Goal: Task Accomplishment & Management: Complete application form

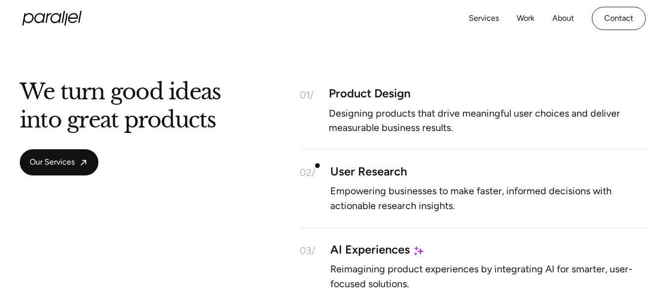
scroll to position [819, 0]
click at [524, 19] on link "Work" at bounding box center [526, 19] width 18 height 14
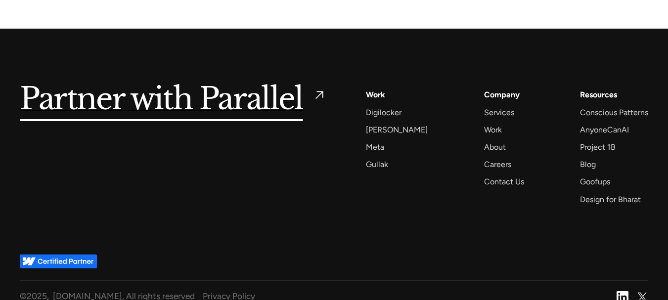
scroll to position [1398, 0]
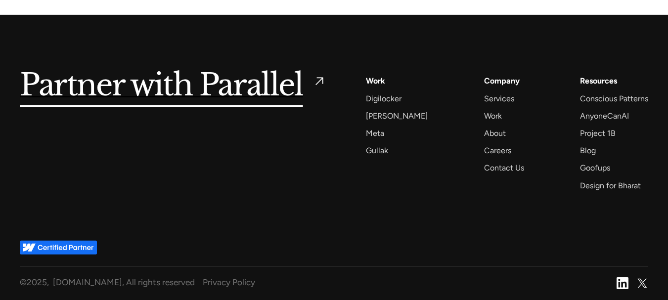
click at [376, 83] on div "Work" at bounding box center [375, 80] width 19 height 13
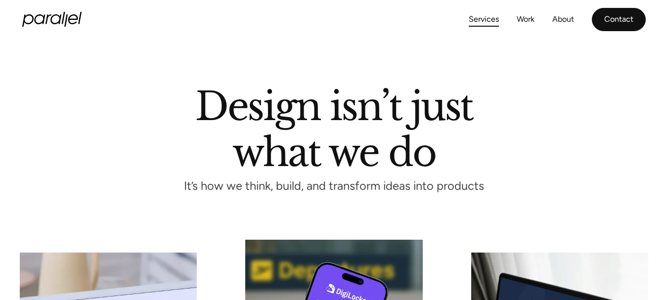
click at [607, 12] on link "Contact" at bounding box center [619, 19] width 54 height 23
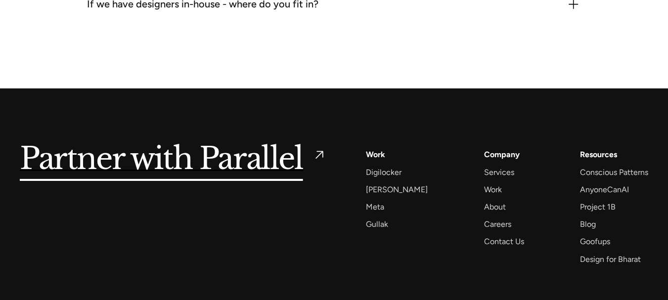
scroll to position [1398, 0]
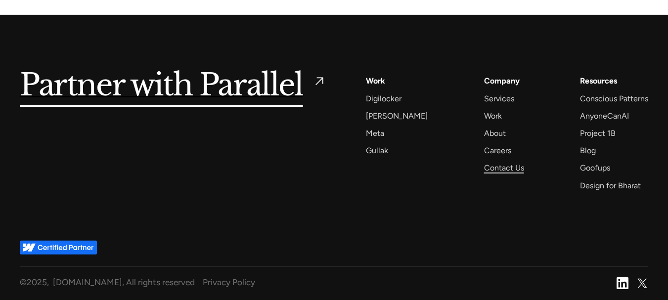
click at [498, 169] on div "Contact Us" at bounding box center [504, 167] width 40 height 13
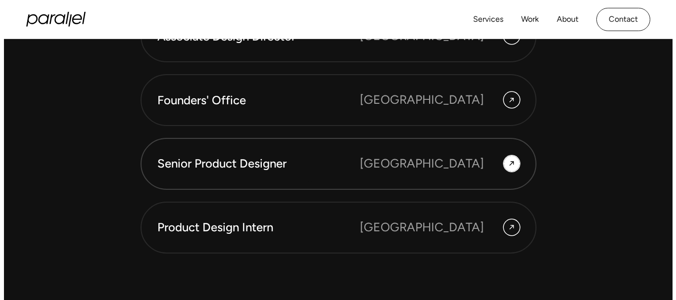
scroll to position [2765, 0]
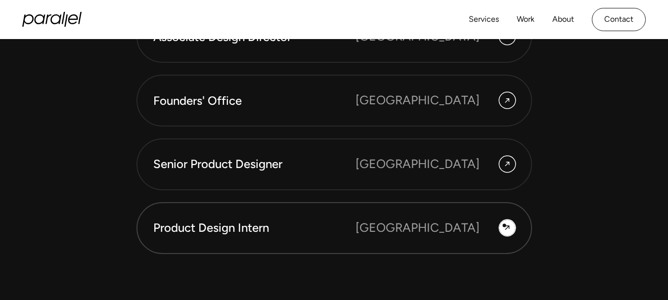
click at [505, 226] on icon at bounding box center [508, 228] width 8 height 15
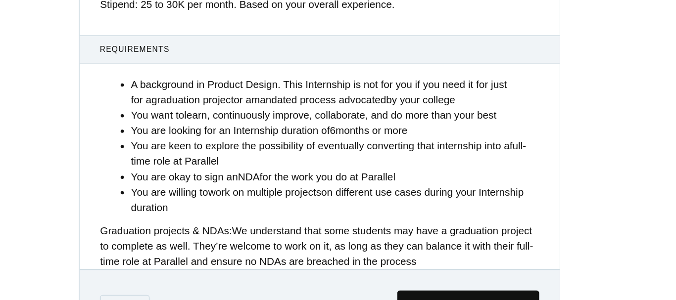
scroll to position [403, 0]
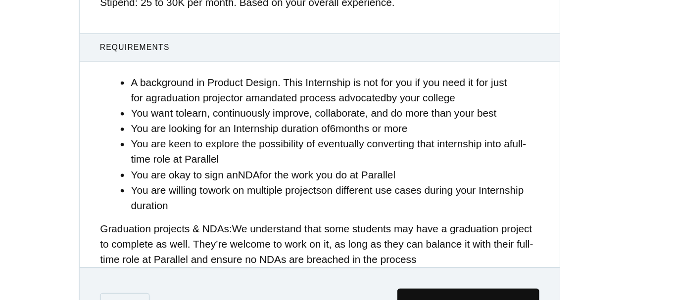
click at [313, 220] on strong "work on multiple projects" at bounding box center [295, 215] width 87 height 8
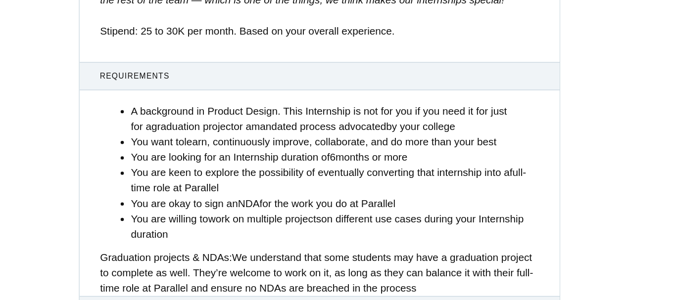
scroll to position [2764, 0]
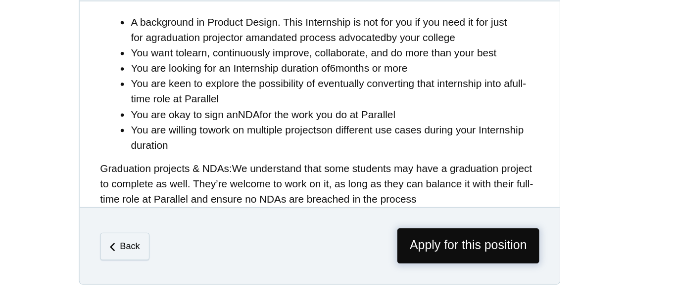
click at [426, 254] on span "Apply for this position" at bounding box center [452, 258] width 109 height 27
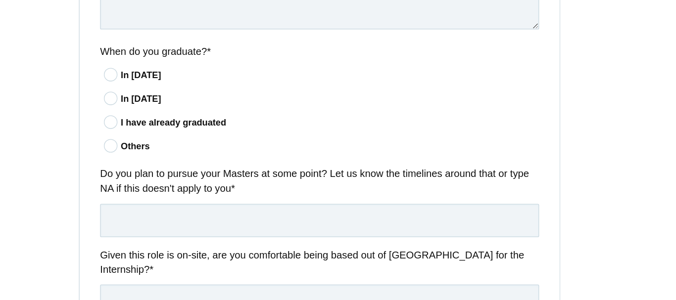
scroll to position [600, 0]
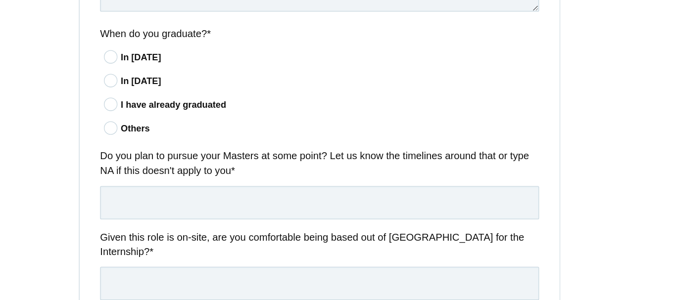
click at [177, 132] on icon at bounding box center [177, 131] width 18 height 6
click at [0, 0] on input"] "In [DATE]" at bounding box center [0, 0] width 0 height 0
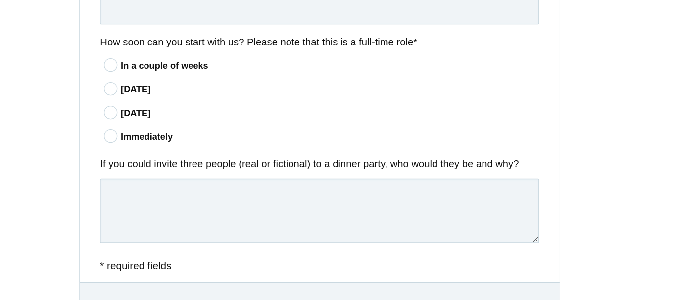
scroll to position [813, 0]
click at [175, 170] on icon at bounding box center [177, 173] width 18 height 6
click at [0, 0] on input"] "Immediately" at bounding box center [0, 0] width 0 height 0
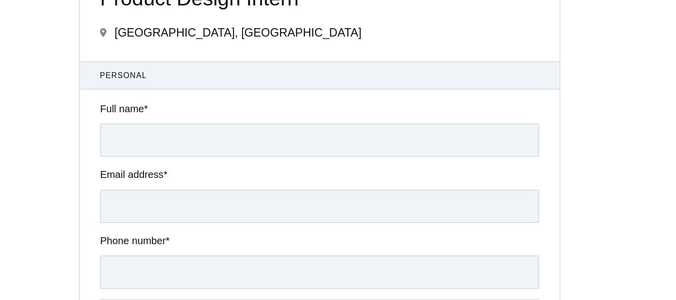
scroll to position [37, 0]
click at [248, 103] on input "Full name *" at bounding box center [338, 109] width 338 height 26
type input "amulya"
click at [191, 158] on input "Email address *" at bounding box center [338, 160] width 338 height 26
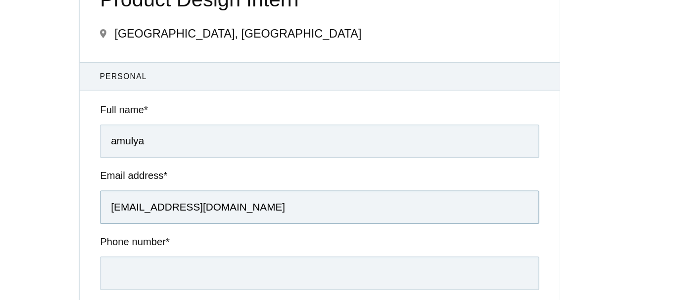
scroll to position [97, 0]
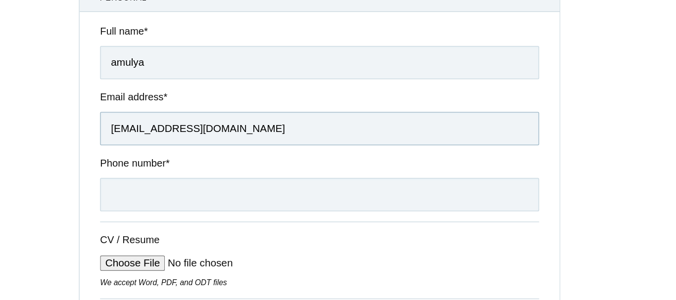
type input "[EMAIL_ADDRESS][DOMAIN_NAME]"
click at [191, 158] on input "Phone number *" at bounding box center [338, 151] width 338 height 26
type input "[PHONE_NUMBER]"
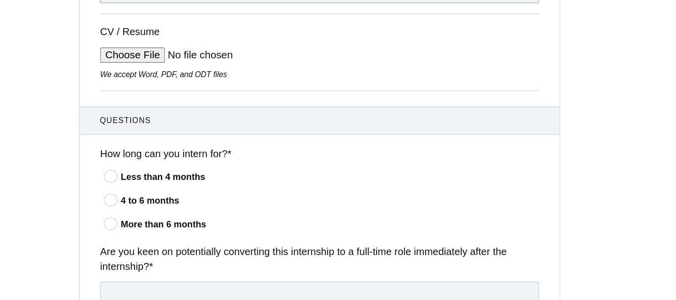
scroll to position [263, 0]
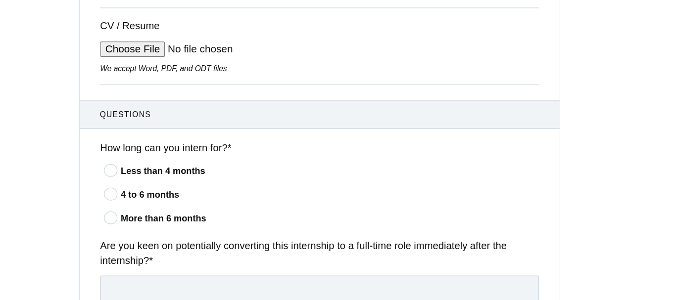
click at [175, 135] on icon at bounding box center [177, 131] width 18 height 6
click at [0, 0] on input"] "Less than 4 months" at bounding box center [0, 0] width 0 height 0
click at [175, 153] on icon at bounding box center [177, 149] width 18 height 6
click at [0, 0] on input"] "4 to 6 months" at bounding box center [0, 0] width 0 height 0
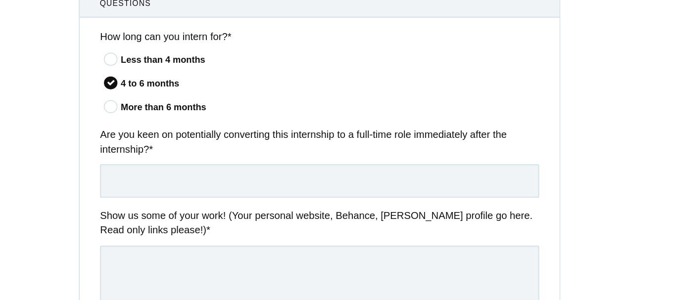
scroll to position [351, 0]
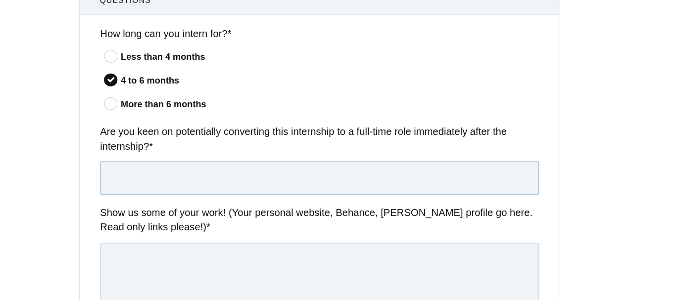
click at [256, 144] on input "text" at bounding box center [338, 138] width 338 height 26
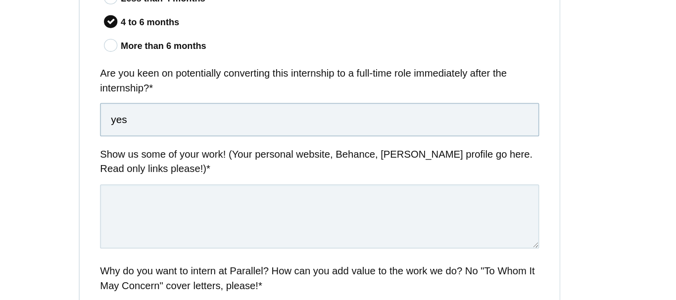
scroll to position [405, 0]
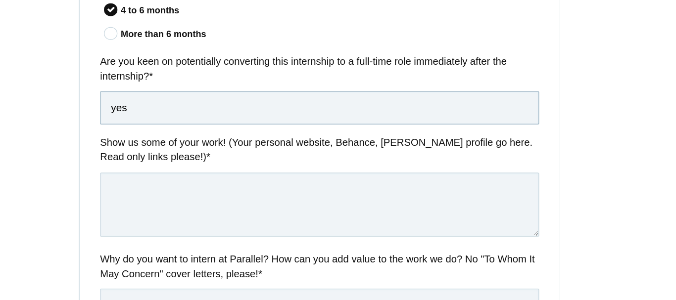
type input "yes"
click at [256, 144] on textarea at bounding box center [338, 157] width 338 height 49
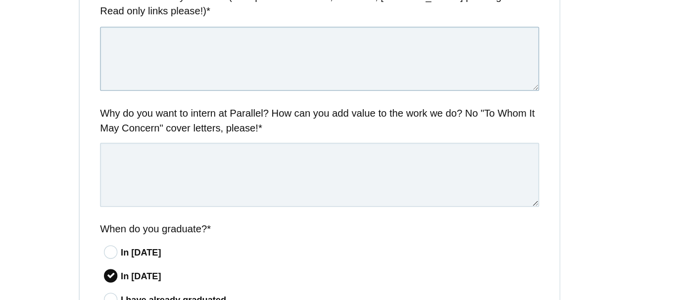
scroll to position [521, 0]
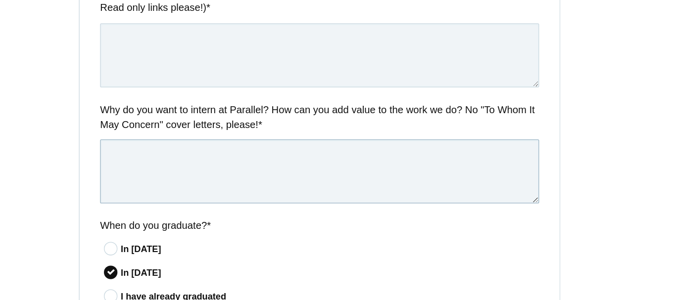
click at [256, 144] on textarea at bounding box center [338, 131] width 338 height 49
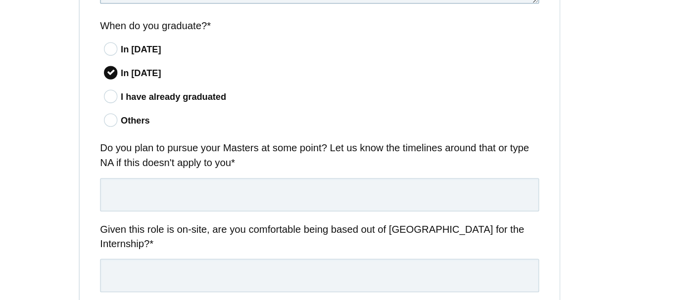
scroll to position [691, 0]
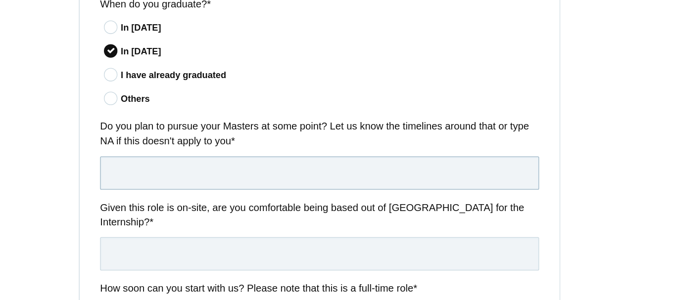
click at [262, 134] on input "text" at bounding box center [338, 134] width 338 height 26
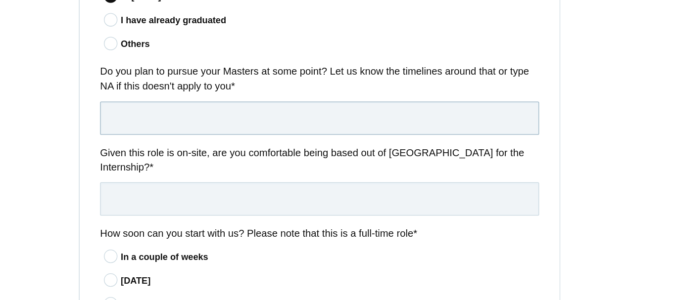
scroll to position [736, 0]
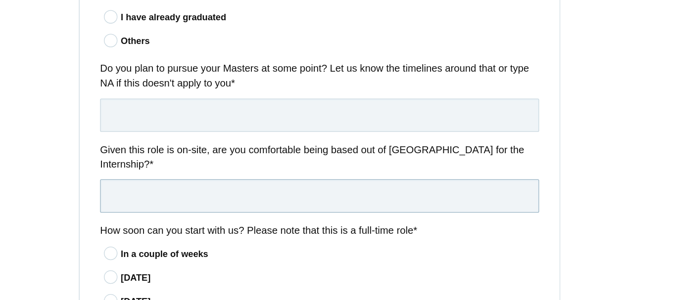
click at [268, 153] on input "text" at bounding box center [338, 152] width 338 height 26
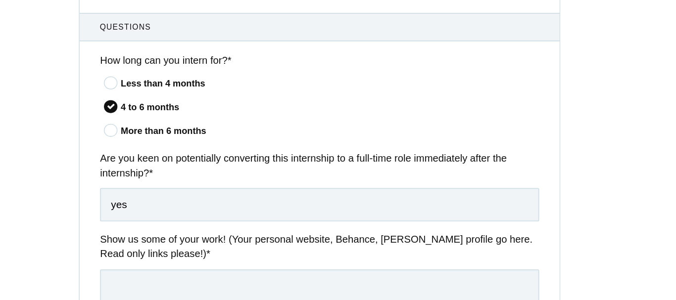
scroll to position [330, 0]
click at [175, 66] on icon at bounding box center [177, 64] width 18 height 6
click at [0, 0] on input"] "Less than 4 months" at bounding box center [0, 0] width 0 height 0
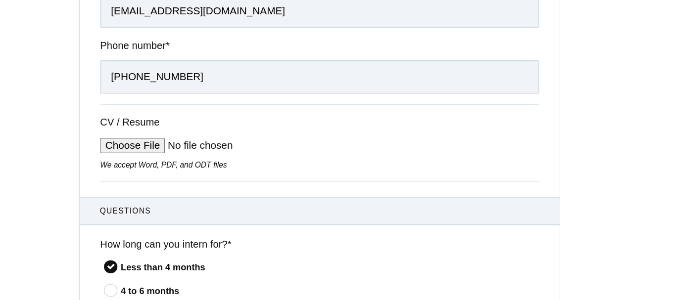
scroll to position [180, 0]
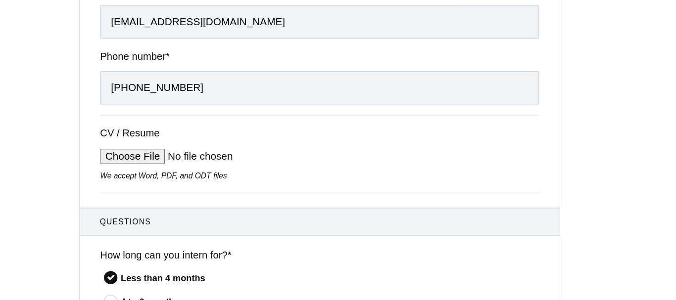
click at [203, 119] on input "CV / Resume" at bounding box center [244, 121] width 150 height 12
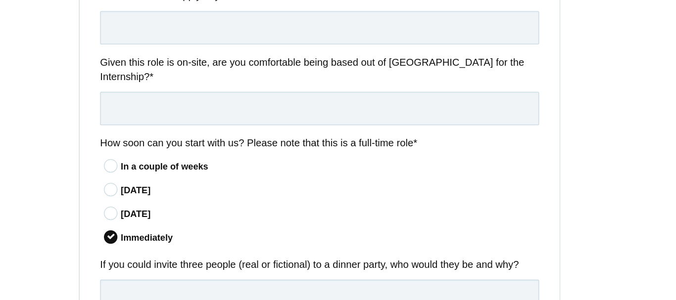
scroll to position [867, 0]
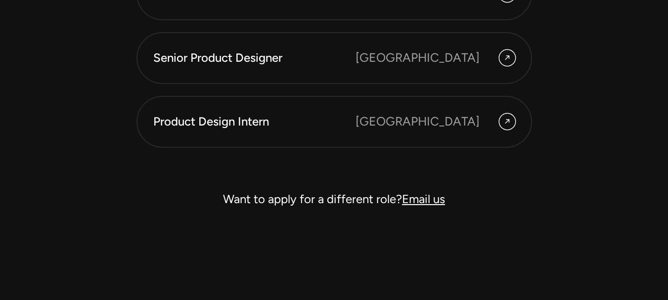
scroll to position [2871, 0]
click at [429, 201] on link "Email us" at bounding box center [423, 198] width 43 height 14
click at [407, 200] on link "Email us" at bounding box center [423, 198] width 43 height 14
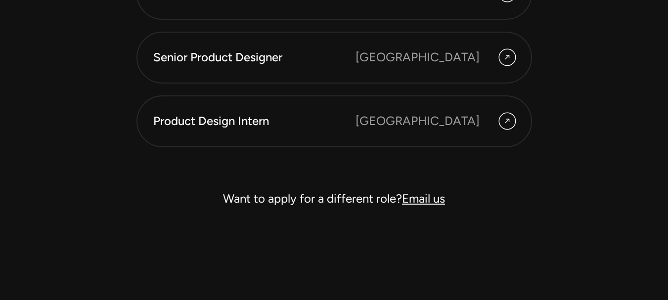
click at [407, 200] on link "Email us" at bounding box center [423, 198] width 43 height 14
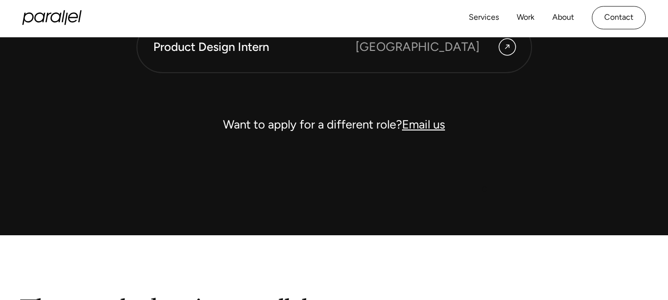
scroll to position [2940, 0]
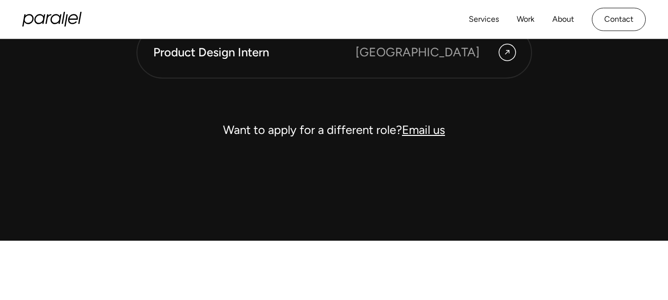
click at [435, 127] on link "Email us" at bounding box center [423, 130] width 43 height 14
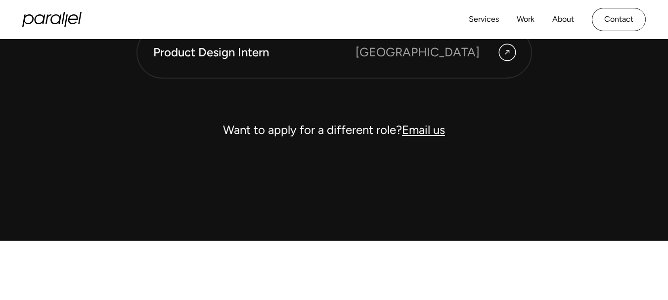
click at [435, 127] on link "Email us" at bounding box center [423, 130] width 43 height 14
click at [430, 124] on link "Email us" at bounding box center [423, 130] width 43 height 14
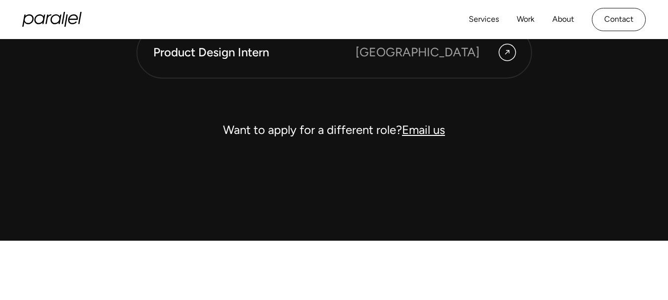
click at [430, 124] on link "Email us" at bounding box center [423, 130] width 43 height 14
click at [303, 137] on div "Want to apply for a different role? Email us" at bounding box center [335, 130] width 396 height 24
click at [416, 132] on link "Email us" at bounding box center [423, 130] width 43 height 14
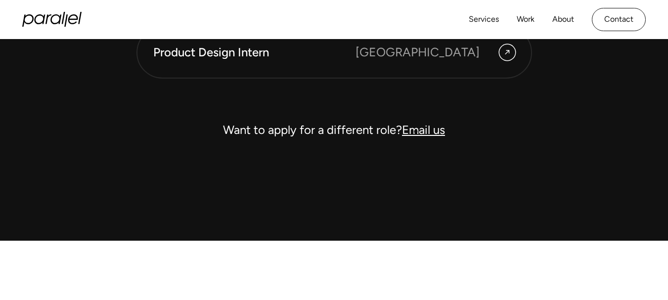
click at [416, 132] on link "Email us" at bounding box center [423, 130] width 43 height 14
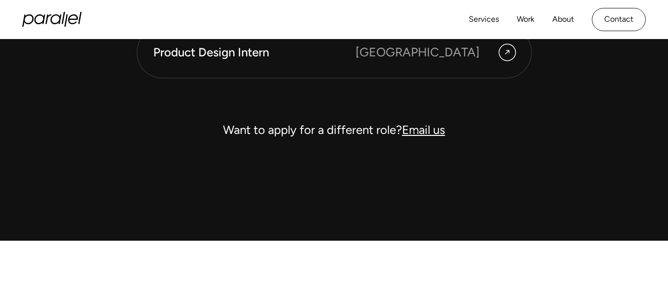
click at [416, 132] on link "Email us" at bounding box center [423, 130] width 43 height 14
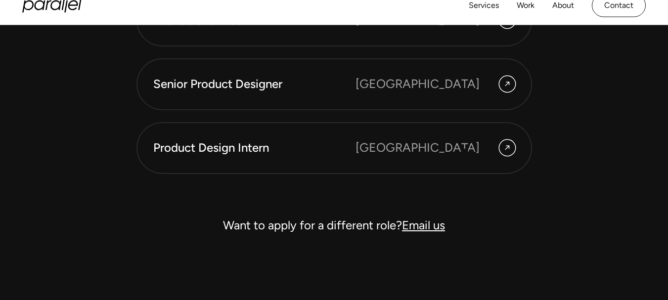
scroll to position [2882, 0]
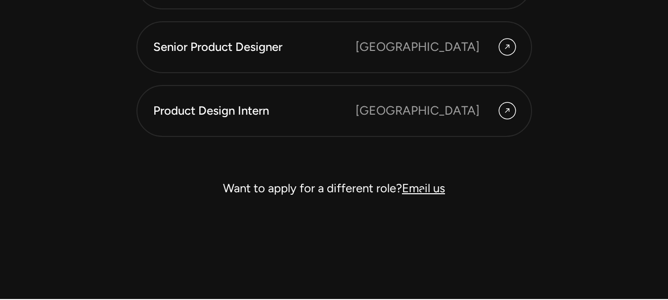
click at [423, 191] on link "Email us" at bounding box center [423, 188] width 43 height 14
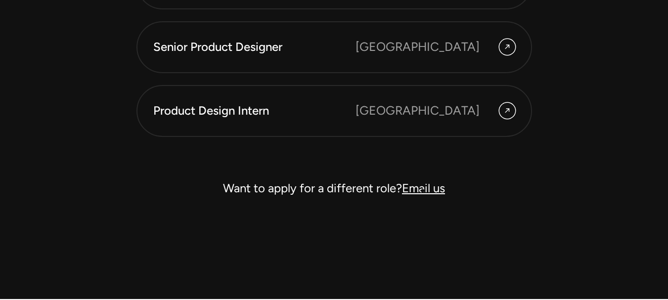
click at [423, 191] on link "Email us" at bounding box center [423, 188] width 43 height 14
drag, startPoint x: 423, startPoint y: 191, endPoint x: 368, endPoint y: 233, distance: 69.3
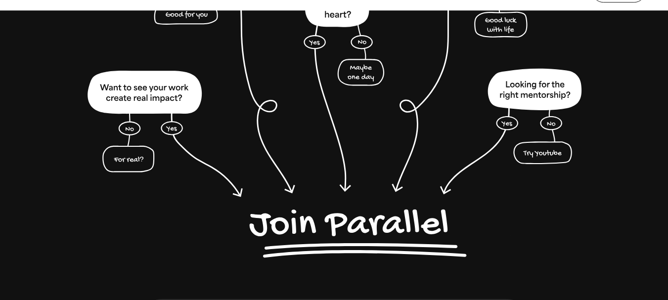
scroll to position [2417, 0]
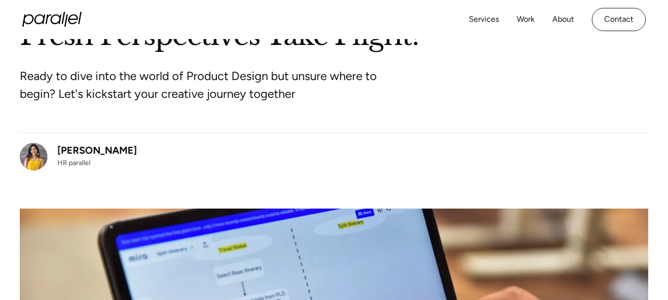
scroll to position [141, 0]
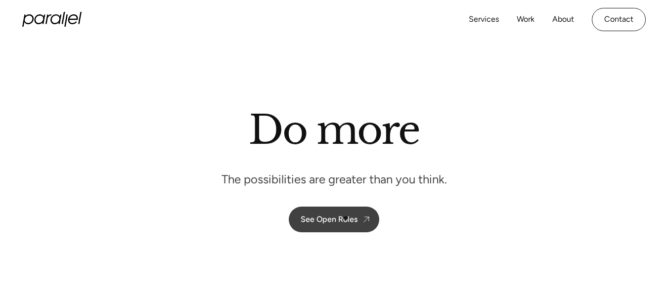
click at [346, 218] on div "See Open Roles" at bounding box center [329, 219] width 57 height 9
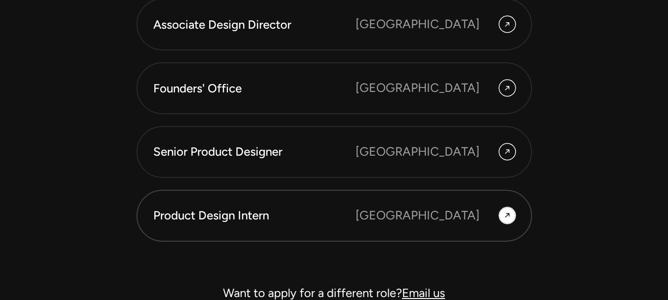
scroll to position [2871, 0]
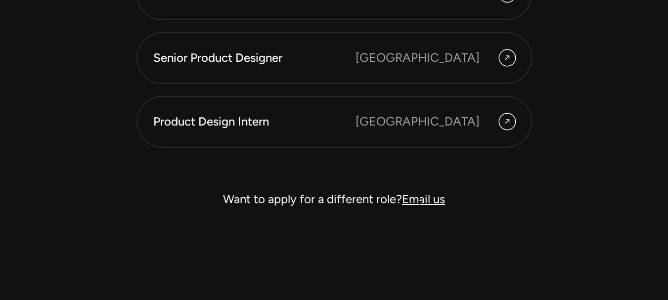
click at [420, 203] on link "Email us" at bounding box center [423, 199] width 43 height 14
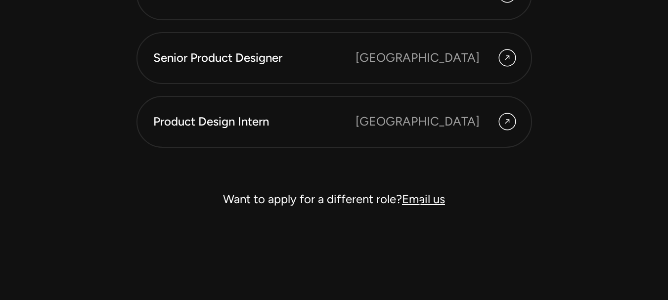
click at [420, 203] on link "Email us" at bounding box center [423, 199] width 43 height 14
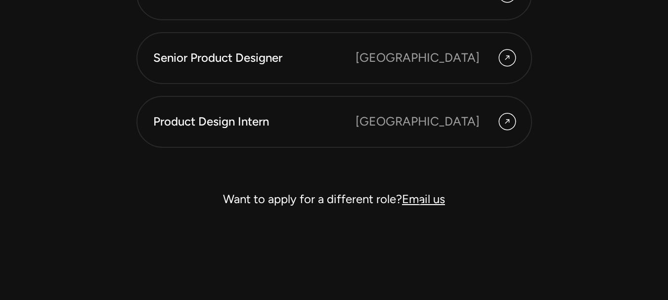
click at [420, 203] on link "Email us" at bounding box center [423, 199] width 43 height 14
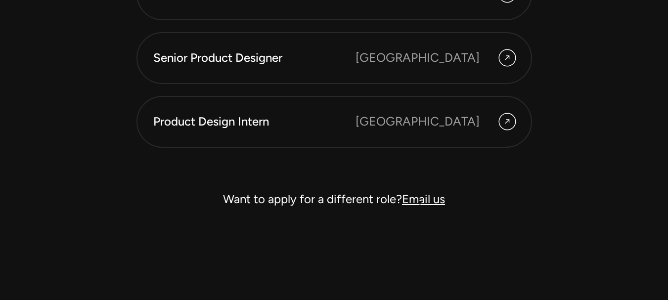
click at [420, 203] on link "Email us" at bounding box center [423, 199] width 43 height 14
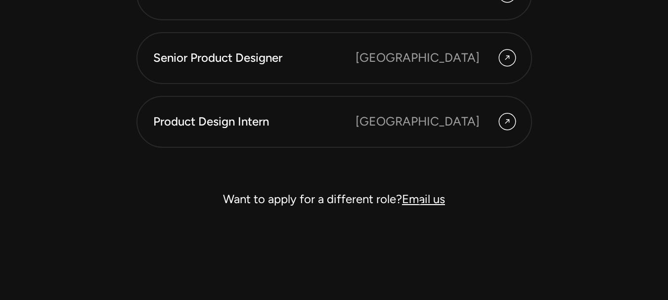
click at [420, 203] on link "Email us" at bounding box center [423, 199] width 43 height 14
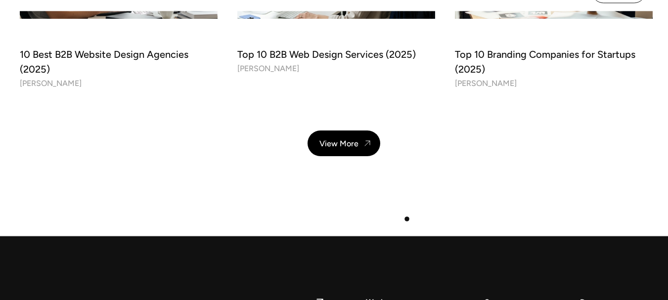
scroll to position [3623, 0]
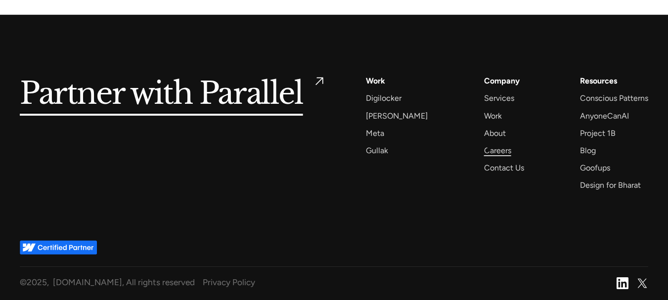
click at [489, 148] on div "Careers" at bounding box center [497, 150] width 27 height 13
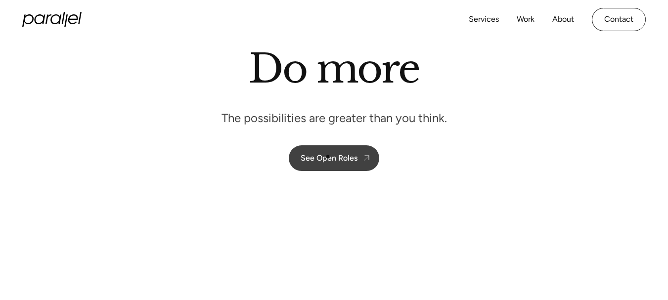
click at [328, 157] on div "See Open Roles" at bounding box center [329, 157] width 57 height 9
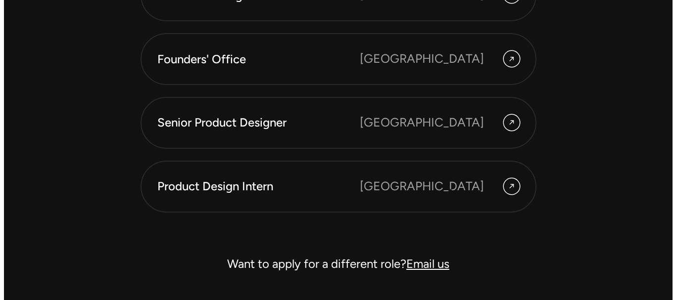
scroll to position [2807, 0]
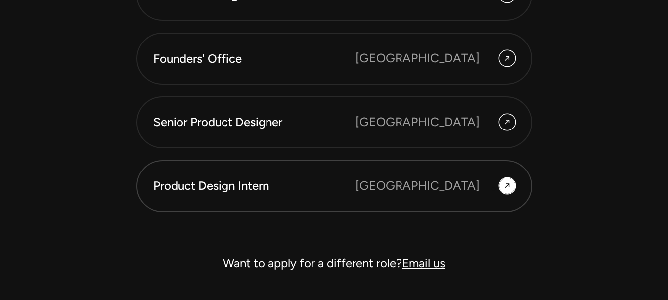
click at [494, 189] on div "[GEOGRAPHIC_DATA]" at bounding box center [436, 186] width 160 height 18
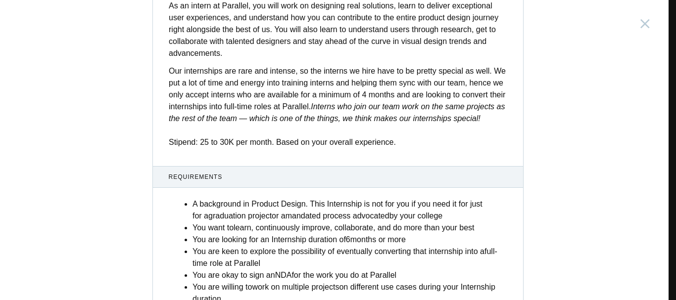
scroll to position [329, 0]
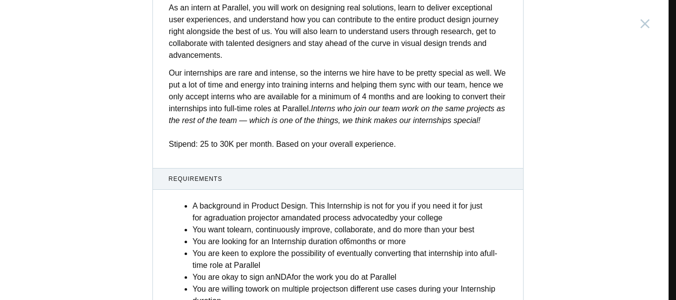
click at [492, 150] on p "Our internships are rare and intense, so the interns we hire have to be pretty …" at bounding box center [338, 108] width 338 height 83
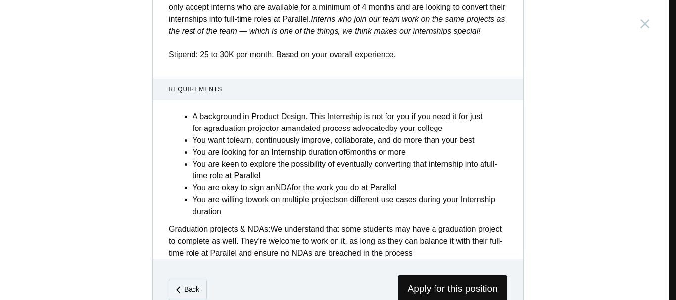
scroll to position [461, 0]
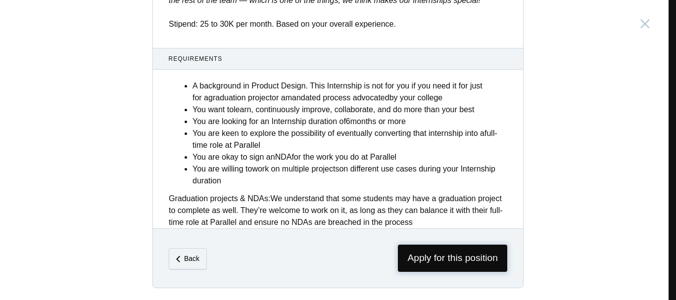
click at [447, 261] on span "Apply for this position" at bounding box center [452, 258] width 109 height 27
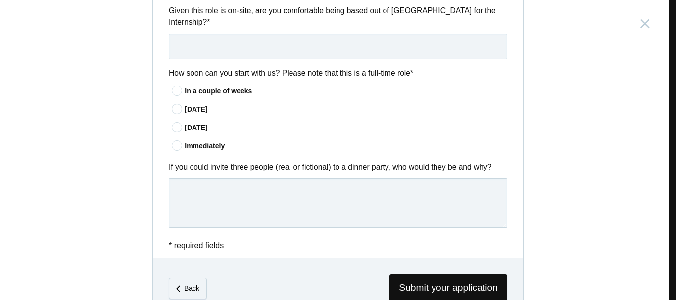
scroll to position [867, 0]
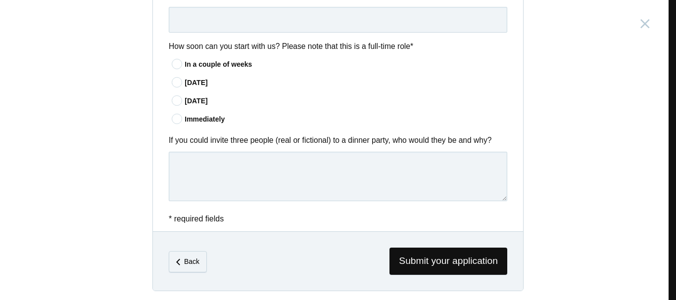
click at [175, 118] on icon at bounding box center [177, 119] width 18 height 6
click at [0, 0] on input"] "Immediately" at bounding box center [0, 0] width 0 height 0
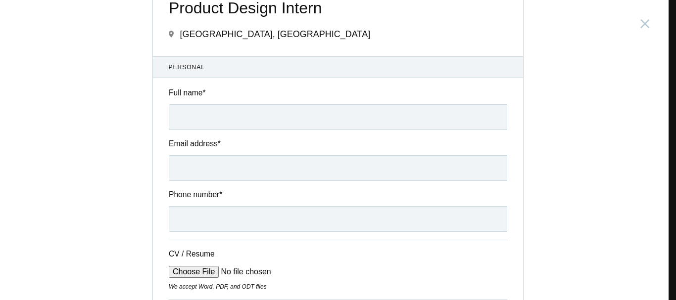
scroll to position [0, 0]
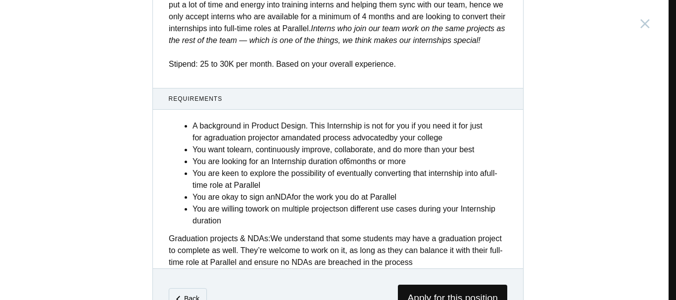
scroll to position [461, 0]
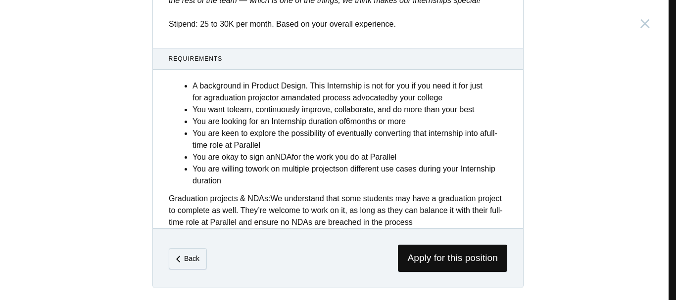
click at [158, 146] on div "A background in Product Design. This Internship is not for you if you need it f…" at bounding box center [338, 151] width 370 height 154
click at [420, 256] on span "Apply for this position" at bounding box center [452, 258] width 109 height 27
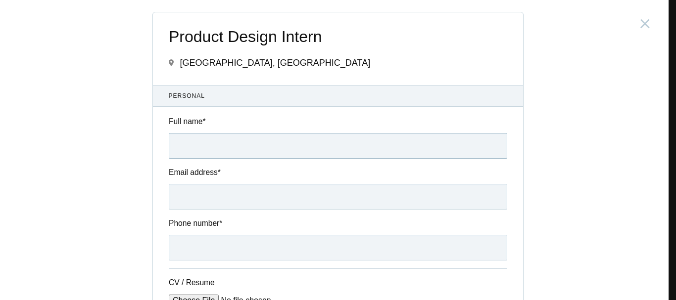
click at [306, 143] on input "Full name *" at bounding box center [338, 146] width 338 height 26
type input "jiaa yk"
type input "amulya0926@gmail.com"
type input "+918431752625"
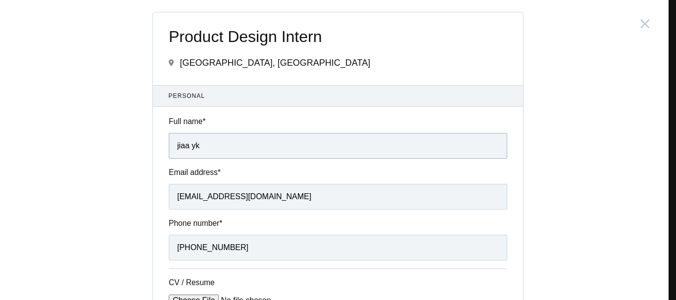
drag, startPoint x: 229, startPoint y: 150, endPoint x: 164, endPoint y: 149, distance: 64.8
click at [164, 149] on div "Full name * jiaa yk" at bounding box center [338, 137] width 370 height 43
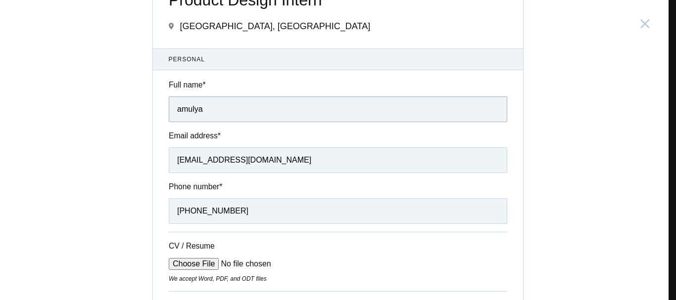
scroll to position [38, 0]
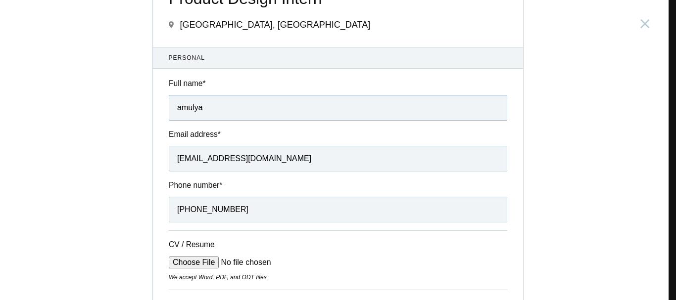
click at [177, 107] on input "amulya" at bounding box center [338, 108] width 338 height 26
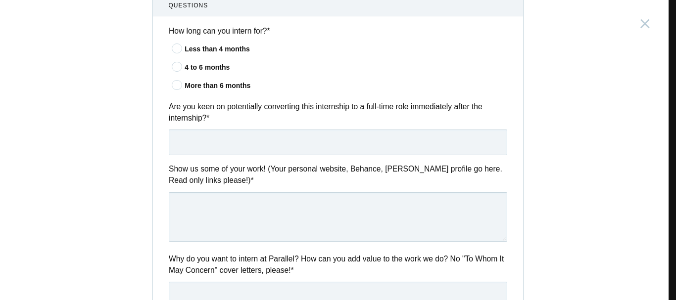
scroll to position [345, 0]
type input "Amulya"
click at [177, 64] on icon at bounding box center [177, 67] width 18 height 6
click at [0, 0] on input"] "4 to 6 months" at bounding box center [0, 0] width 0 height 0
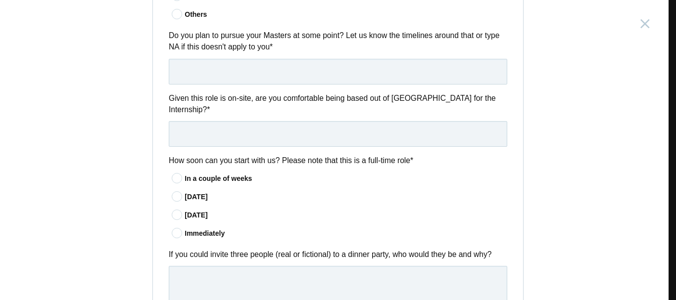
scroll to position [758, 0]
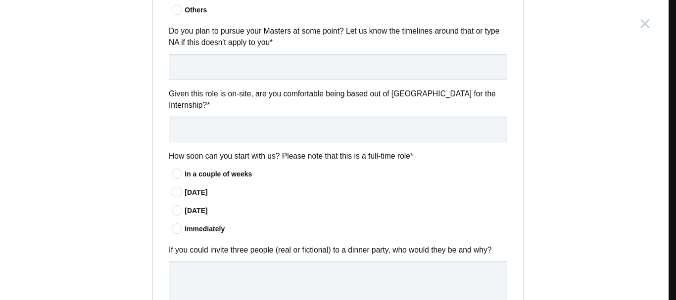
click at [172, 229] on icon at bounding box center [177, 229] width 18 height 6
click at [0, 0] on input"] "Immediately" at bounding box center [0, 0] width 0 height 0
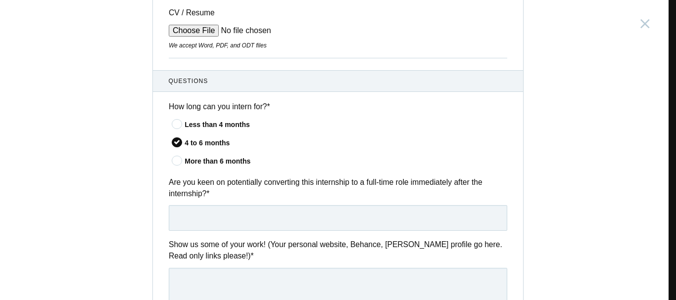
scroll to position [269, 0]
click at [174, 122] on icon at bounding box center [177, 125] width 18 height 6
click at [0, 0] on input"] "Less than 4 months" at bounding box center [0, 0] width 0 height 0
click at [172, 140] on icon at bounding box center [177, 143] width 18 height 6
click at [0, 0] on input"] "4 to 6 months" at bounding box center [0, 0] width 0 height 0
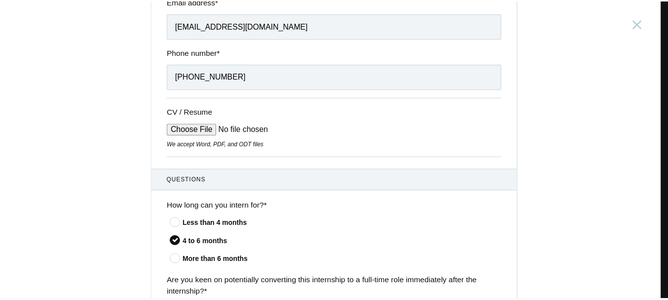
scroll to position [171, 0]
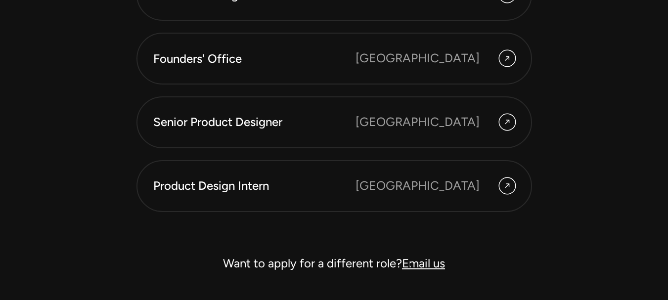
click at [412, 265] on link "Email us" at bounding box center [423, 263] width 43 height 14
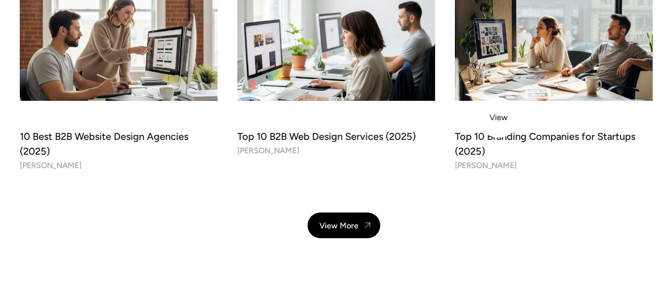
scroll to position [3351, 0]
